Goal: Transaction & Acquisition: Purchase product/service

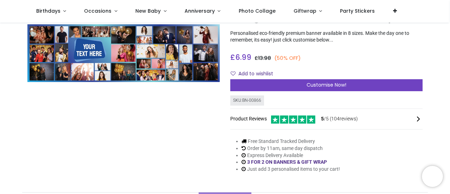
scroll to position [35, 0]
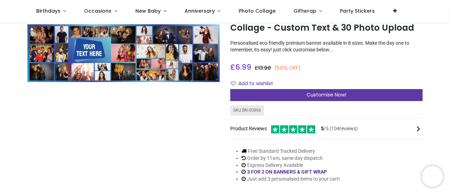
click at [325, 91] on div "Customise Now!" at bounding box center [326, 95] width 192 height 12
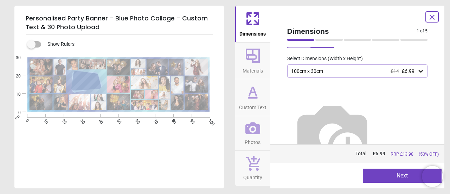
scroll to position [41, 0]
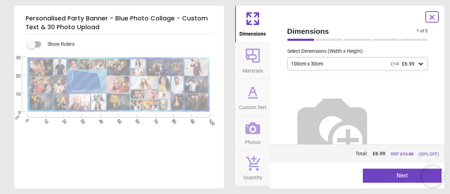
click at [396, 171] on button "Next" at bounding box center [402, 175] width 79 height 14
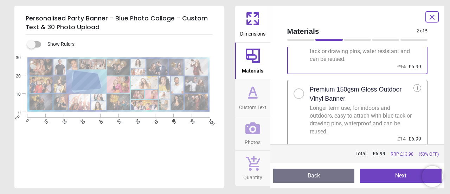
scroll to position [54, 0]
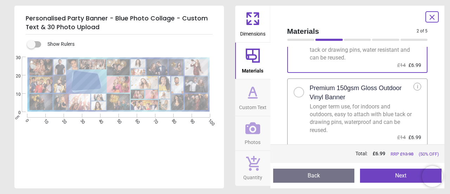
click at [401, 175] on button "Next" at bounding box center [401, 175] width 82 height 14
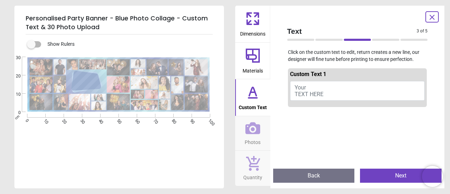
click at [301, 93] on span "Your TEXT HERE" at bounding box center [308, 90] width 29 height 13
click at [311, 82] on button "Your TEXT HERE" at bounding box center [357, 91] width 135 height 20
type textarea "**********"
click at [397, 174] on button "Next" at bounding box center [401, 175] width 82 height 14
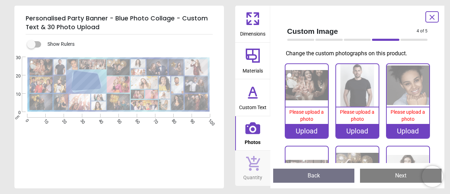
scroll to position [1, 0]
